Goal: Information Seeking & Learning: Learn about a topic

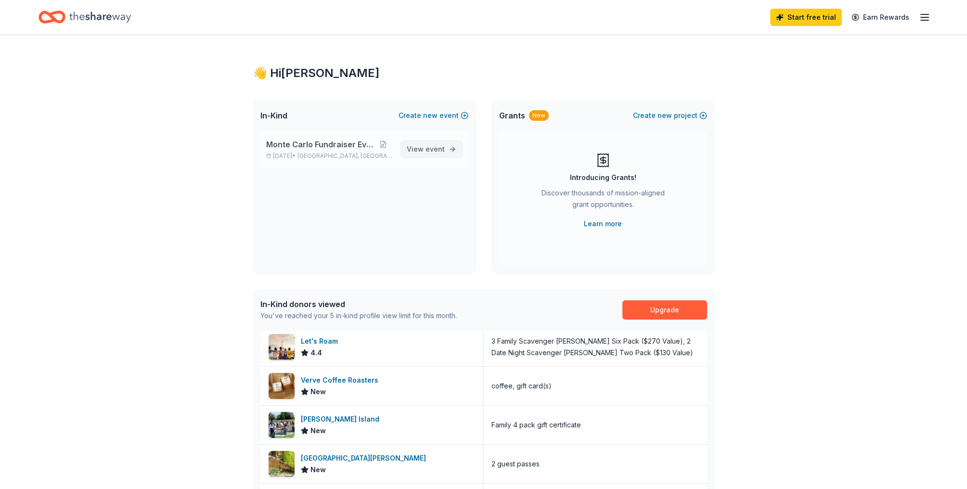
click at [431, 146] on span "event" at bounding box center [435, 149] width 19 height 8
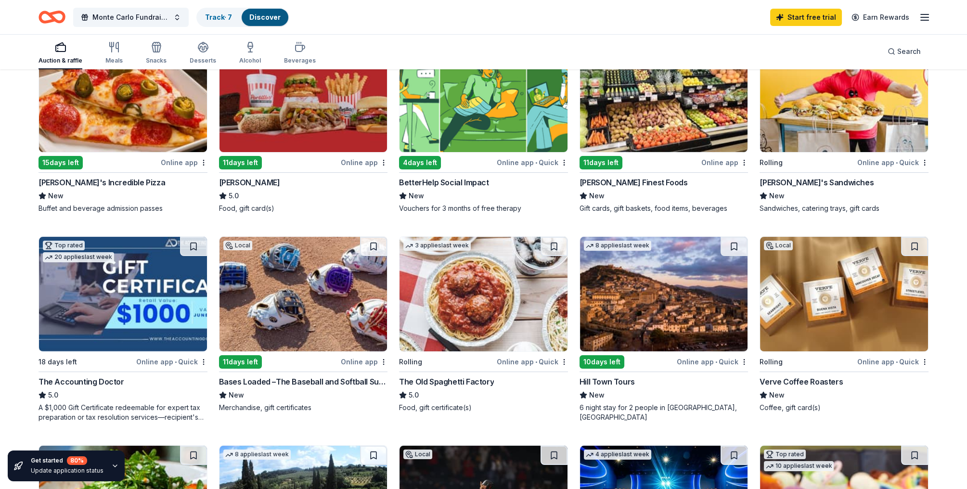
scroll to position [32, 0]
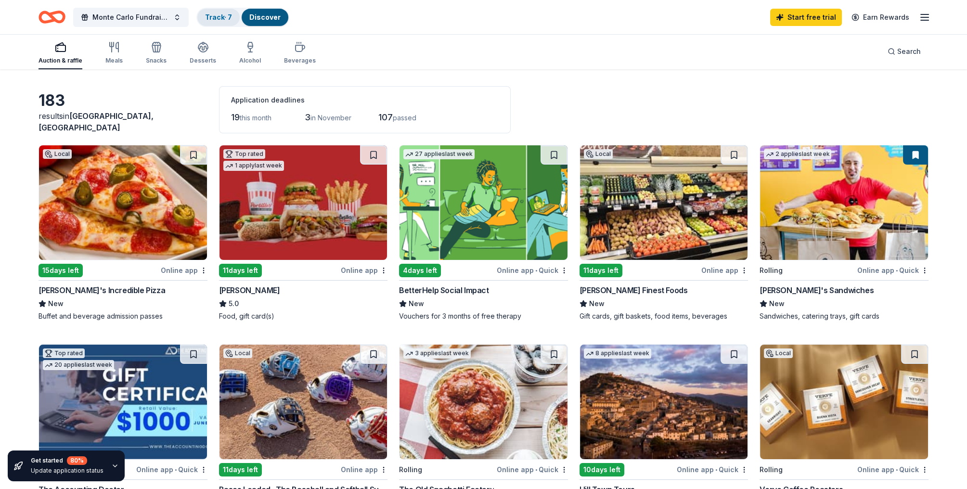
click at [230, 16] on link "Track · 7" at bounding box center [218, 17] width 27 height 8
click at [224, 16] on link "Track · 7" at bounding box center [218, 17] width 27 height 8
click at [270, 20] on link "Discover" at bounding box center [264, 17] width 31 height 8
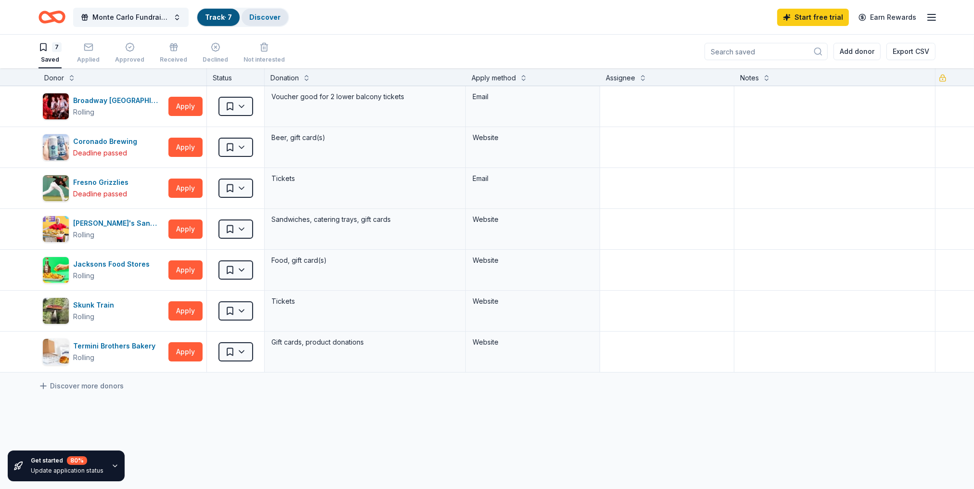
click at [260, 17] on link "Discover" at bounding box center [264, 17] width 31 height 8
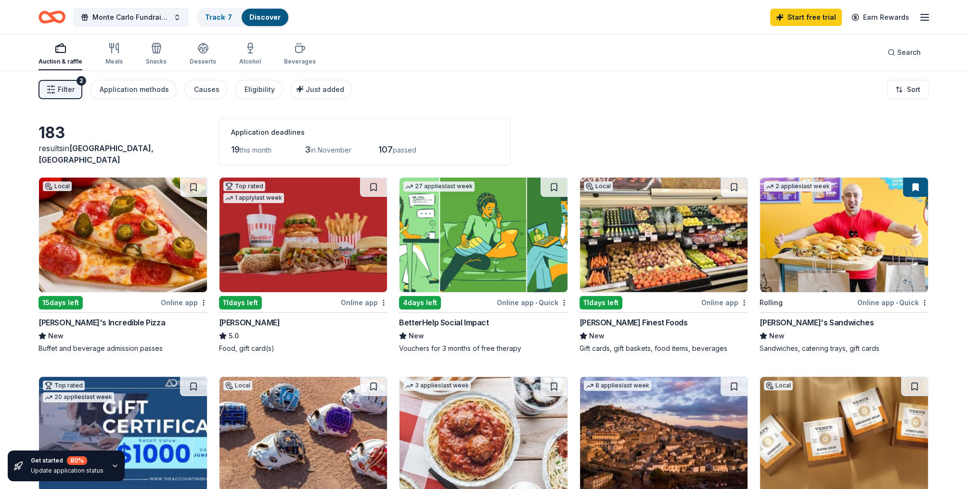
click at [63, 93] on span "Filter" at bounding box center [66, 90] width 17 height 12
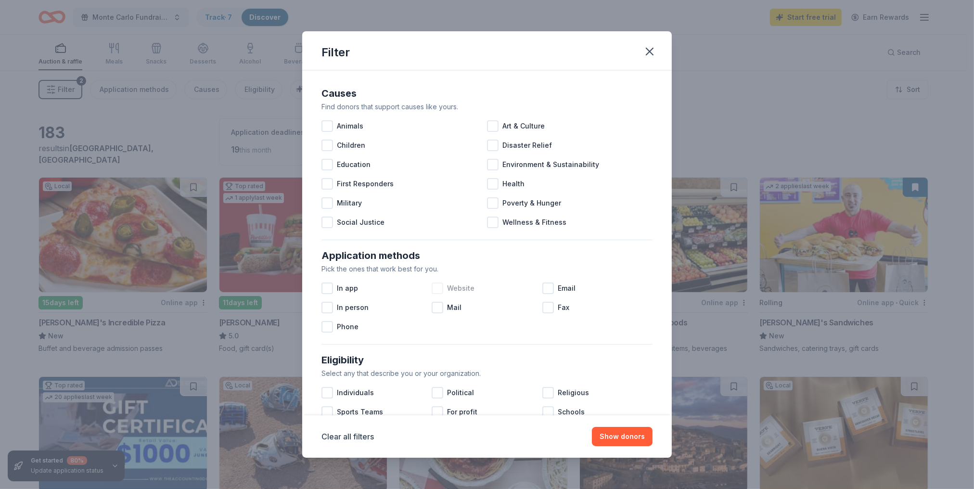
click at [438, 288] on div at bounding box center [438, 289] width 12 height 12
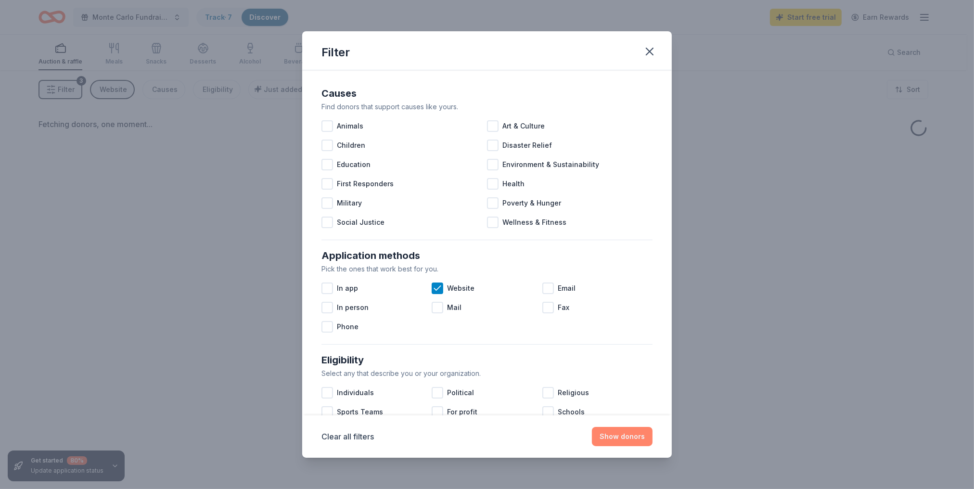
click at [634, 440] on button "Show donors" at bounding box center [622, 436] width 61 height 19
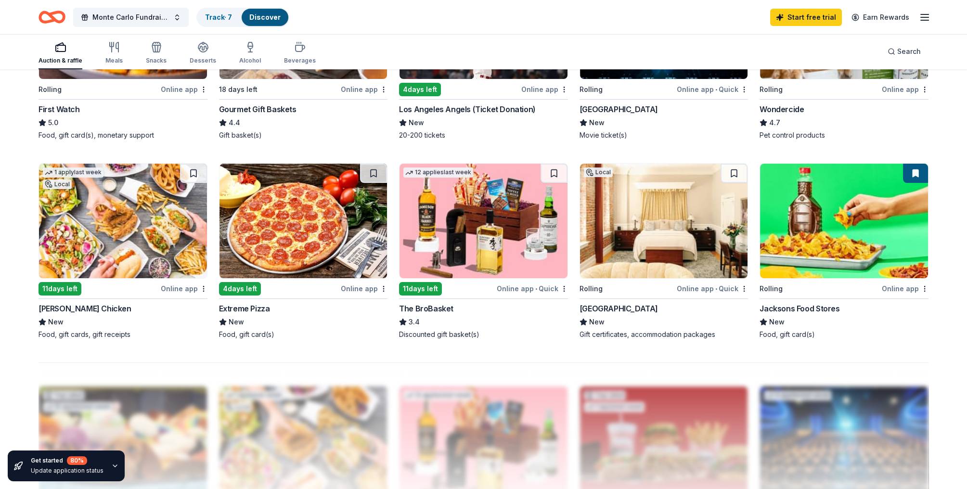
scroll to position [626, 0]
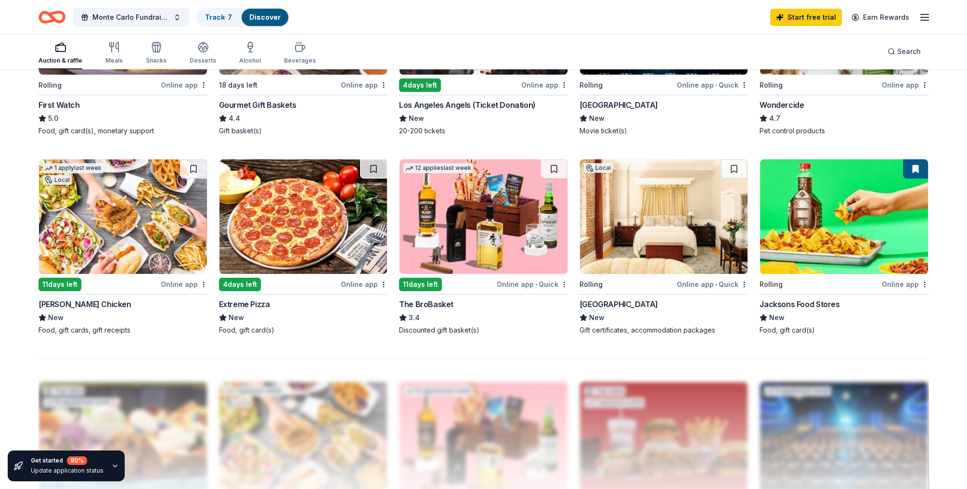
click at [811, 287] on div "Rolling" at bounding box center [820, 284] width 120 height 12
